Goal: Task Accomplishment & Management: Manage account settings

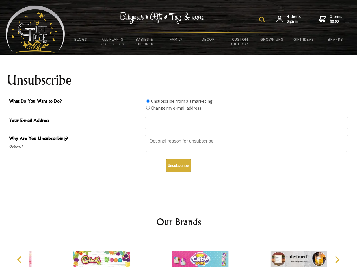
click at [263, 19] on img at bounding box center [262, 20] width 6 height 6
click at [178, 135] on div at bounding box center [246, 144] width 203 height 20
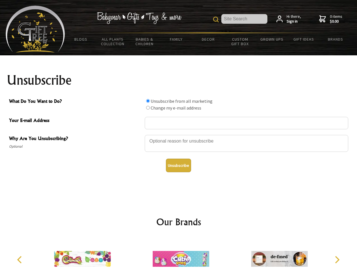
click at [148, 101] on input "What Do You Want to Do?" at bounding box center [148, 101] width 4 height 4
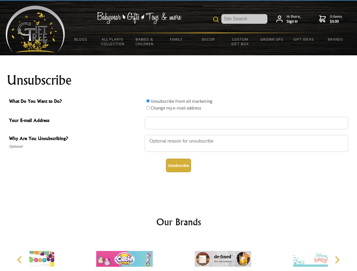
click at [148, 108] on input "What Do You Want to Do?" at bounding box center [148, 108] width 4 height 4
click at [178, 165] on button "Unsubscribe" at bounding box center [178, 166] width 25 height 14
click at [178, 254] on div at bounding box center [222, 260] width 98 height 44
radio input "true"
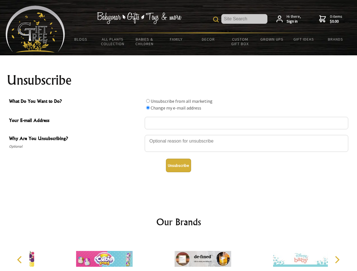
click at [20, 260] on icon "Previous" at bounding box center [19, 259] width 7 height 7
click at [337, 260] on icon "Next" at bounding box center [336, 259] width 7 height 7
